Goal: Navigation & Orientation: Find specific page/section

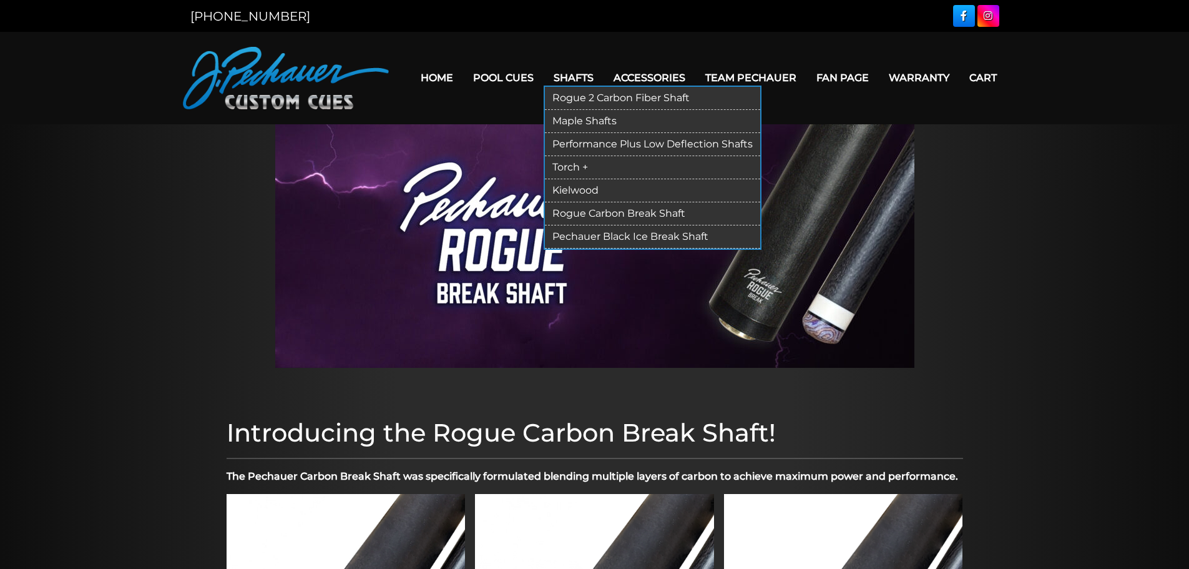
click at [587, 82] on link "Shafts" at bounding box center [574, 78] width 60 height 32
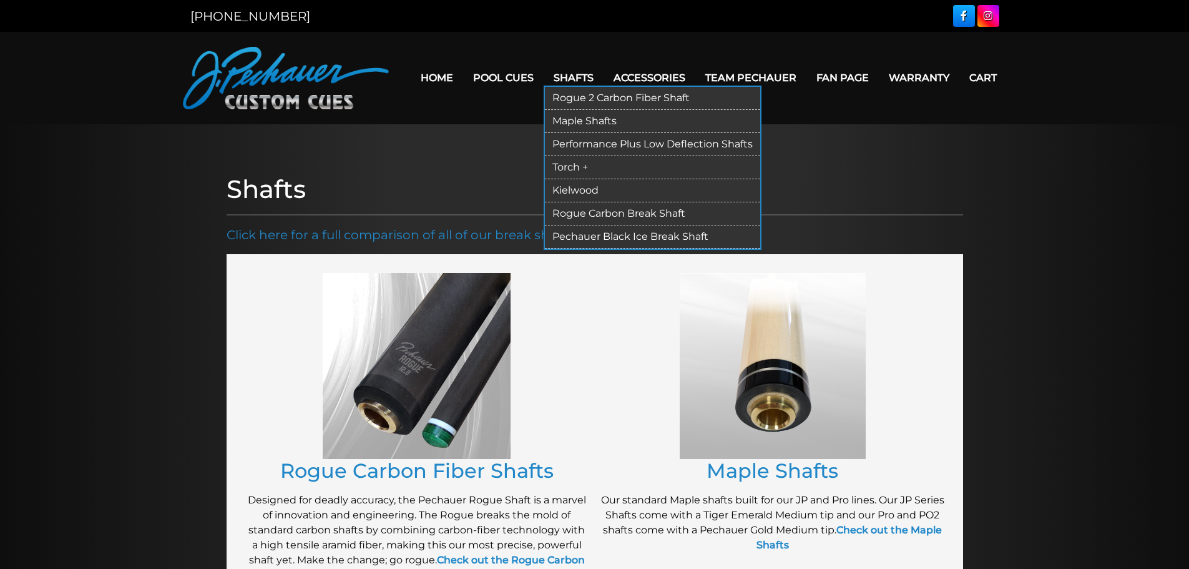
click at [620, 212] on link "Rogue Carbon Break Shaft" at bounding box center [652, 213] width 215 height 23
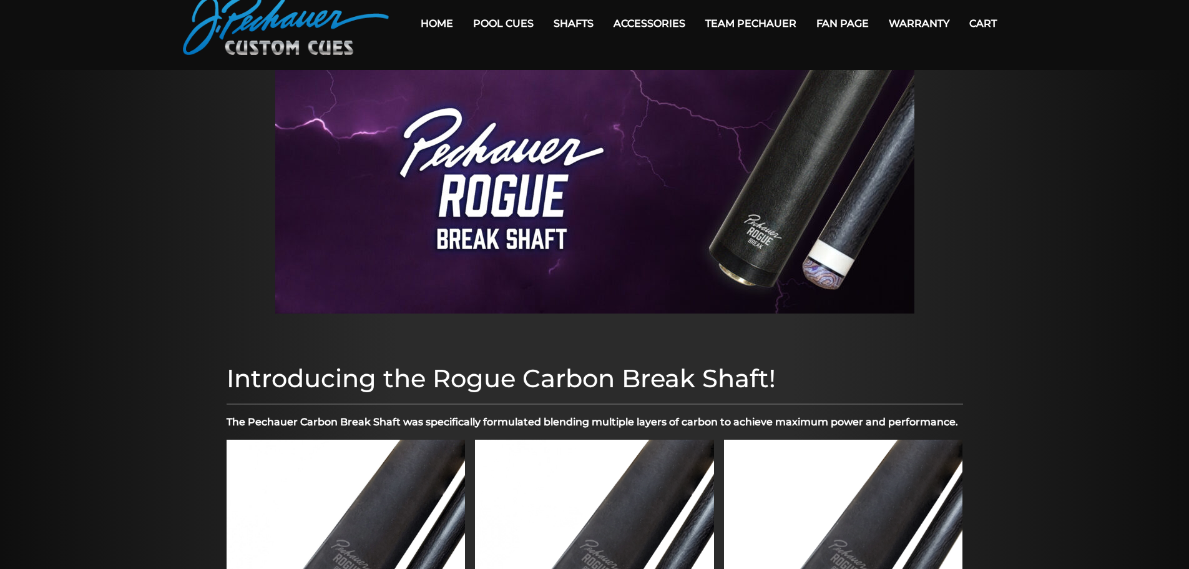
scroll to position [62, 0]
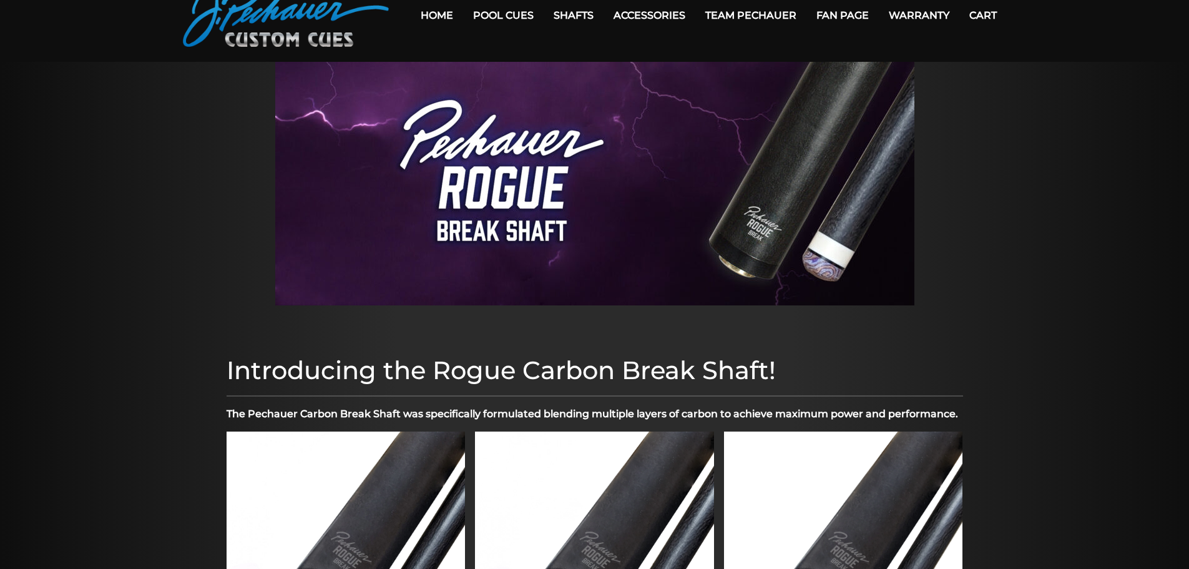
drag, startPoint x: 1186, startPoint y: 179, endPoint x: 1197, endPoint y: 242, distance: 64.7
